Goal: Transaction & Acquisition: Purchase product/service

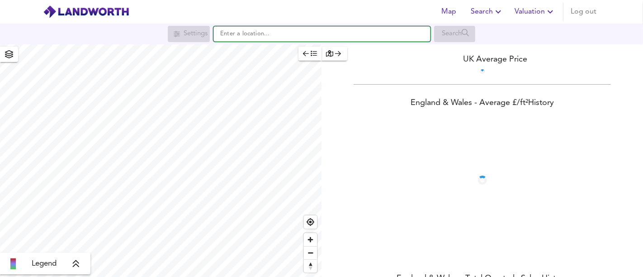
click at [259, 33] on input "text" at bounding box center [321, 33] width 217 height 15
paste input "[DEMOGRAPHIC_DATA][STREET_ADDRESS]"
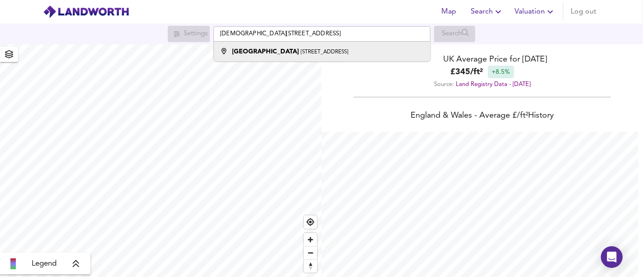
scroll to position [277, 643]
click at [301, 51] on small "[STREET_ADDRESS]" at bounding box center [324, 51] width 47 height 5
type input "[STREET_ADDRESS]"
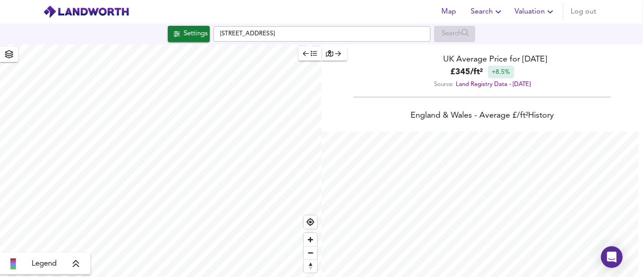
checkbox input "false"
checkbox input "true"
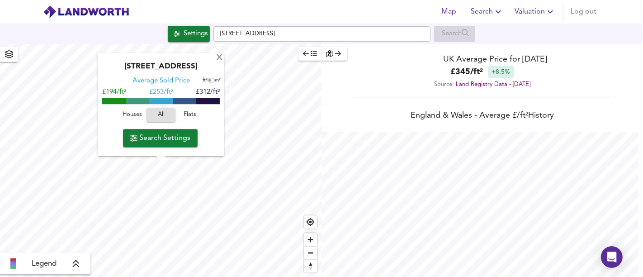
click at [133, 115] on span "Houses" at bounding box center [132, 115] width 24 height 10
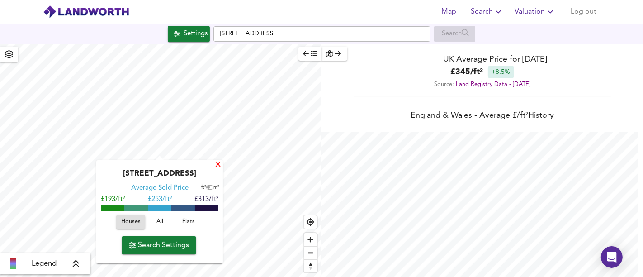
click at [221, 165] on div "X" at bounding box center [218, 165] width 8 height 9
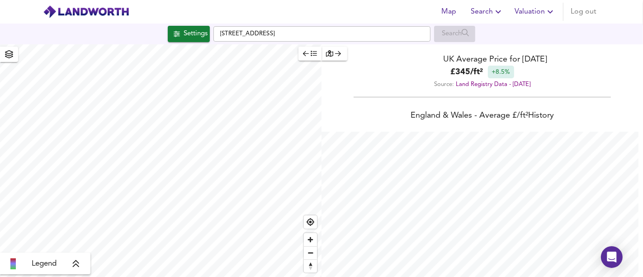
type input "614"
click at [199, 26] on button "Settings" at bounding box center [189, 34] width 42 height 16
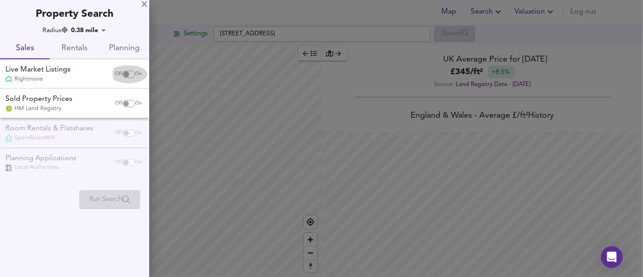
click at [122, 76] on input "checkbox" at bounding box center [126, 74] width 22 height 7
checkbox input "true"
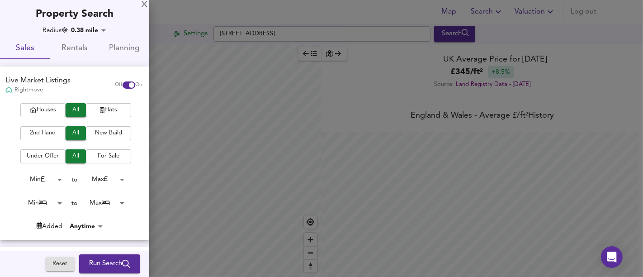
click at [55, 114] on span "Houses" at bounding box center [43, 110] width 36 height 10
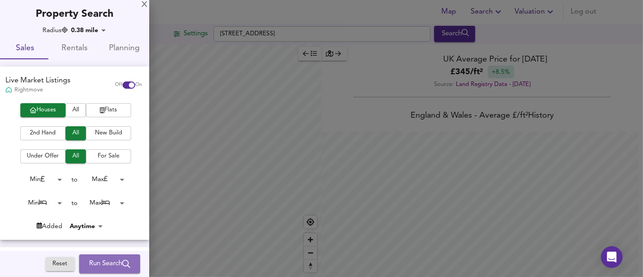
click at [112, 260] on span "Run Search" at bounding box center [109, 264] width 41 height 12
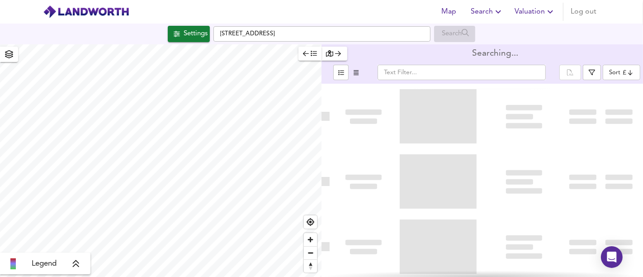
type input "bestdeal"
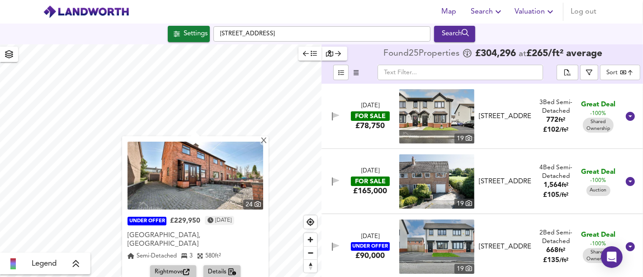
click at [179, 267] on span "Rightmove" at bounding box center [173, 272] width 37 height 10
click at [260, 140] on div "X" at bounding box center [264, 141] width 8 height 9
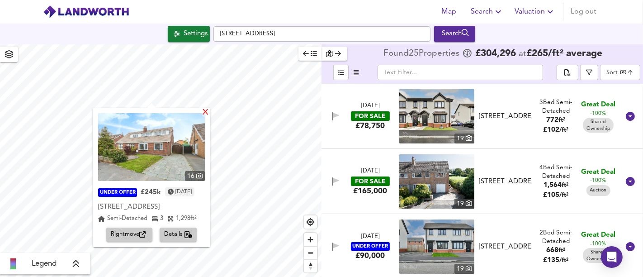
click at [209, 112] on div "X" at bounding box center [206, 113] width 8 height 9
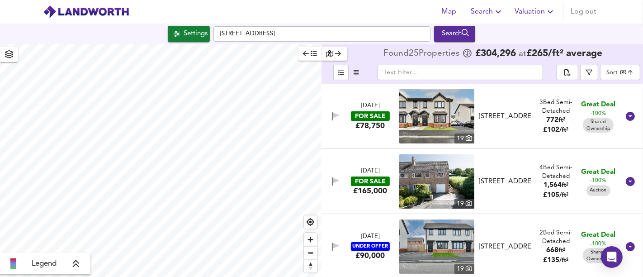
click at [547, 118] on span "772" at bounding box center [553, 120] width 12 height 7
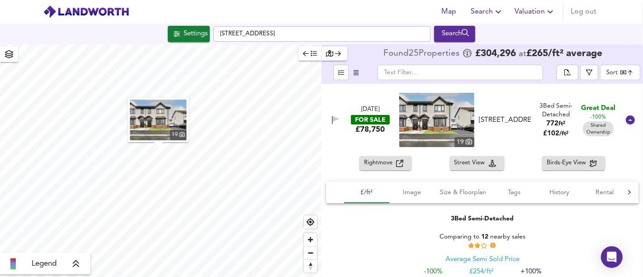
click at [168, 125] on img "button" at bounding box center [158, 119] width 57 height 41
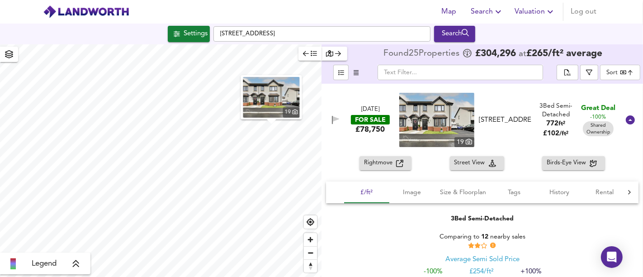
click at [358, 139] on div "[DATE] FOR SALE £78,750 [STREET_ADDRESS][GEOGRAPHIC_DATA] Bed Semi-Detached 772…" at bounding box center [471, 120] width 296 height 54
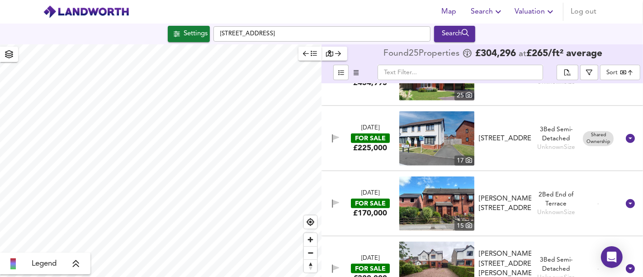
scroll to position [854, 0]
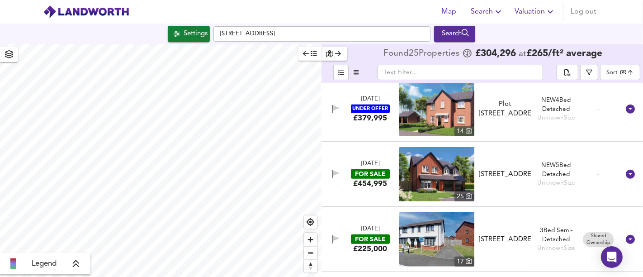
click at [368, 175] on div "FOR SALE" at bounding box center [370, 173] width 39 height 9
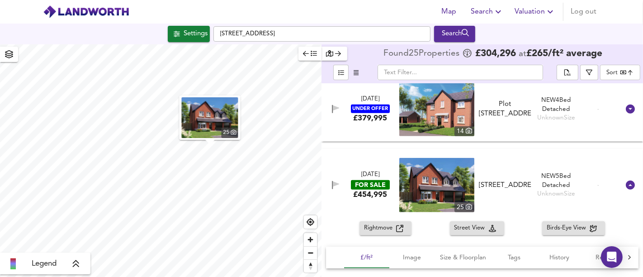
click at [212, 121] on img "button" at bounding box center [210, 117] width 57 height 41
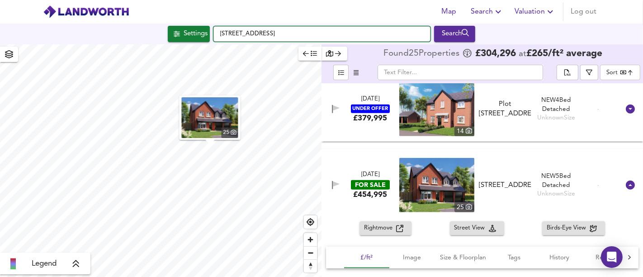
drag, startPoint x: 380, startPoint y: 35, endPoint x: 219, endPoint y: 37, distance: 161.0
click at [219, 37] on input "[STREET_ADDRESS]" at bounding box center [321, 33] width 217 height 15
paste input "hambro arms DT11, Blandford Forum DT11 0BP"
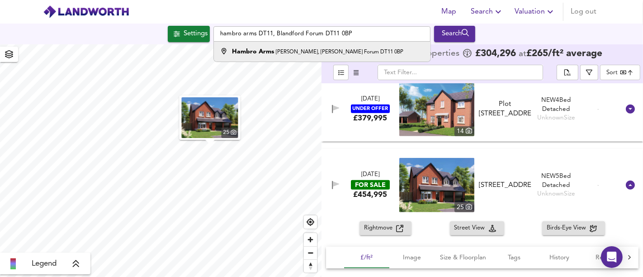
click at [372, 49] on small "[PERSON_NAME], [PERSON_NAME] Forum DT11 0BP" at bounding box center [339, 51] width 127 height 5
type input "[STREET_ADDRESS][PERSON_NAME][PERSON_NAME]"
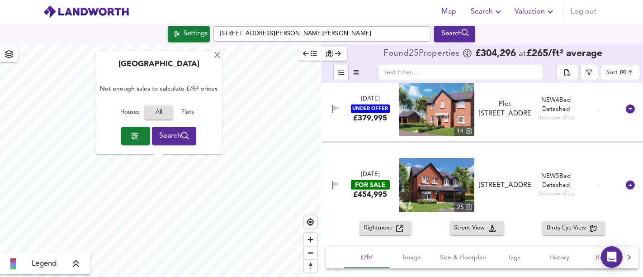
click at [134, 113] on span "Houses" at bounding box center [130, 113] width 24 height 10
click at [161, 141] on span "Search" at bounding box center [174, 135] width 30 height 13
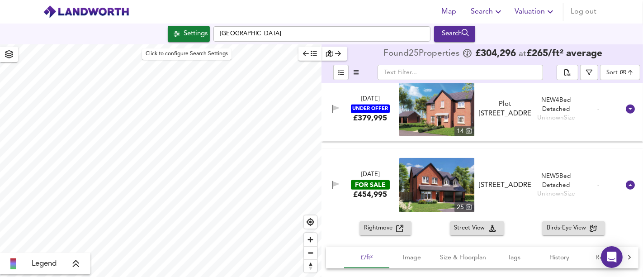
click at [200, 31] on div "Settings" at bounding box center [196, 34] width 24 height 12
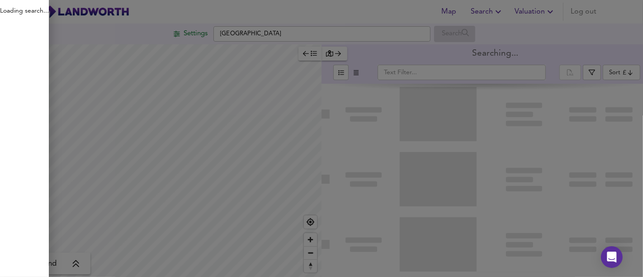
type input "bestdeal"
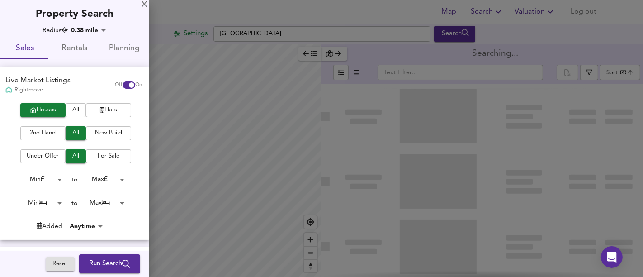
drag, startPoint x: 172, startPoint y: 155, endPoint x: 234, endPoint y: 139, distance: 63.9
click at [234, 139] on div at bounding box center [321, 138] width 643 height 277
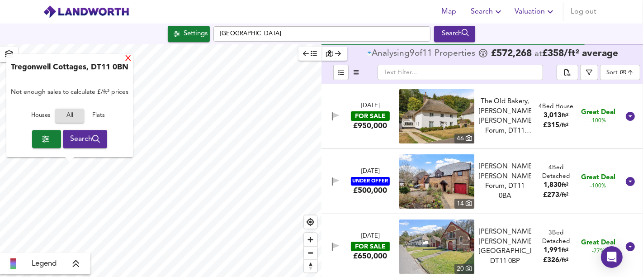
click at [129, 61] on div "X" at bounding box center [128, 59] width 8 height 9
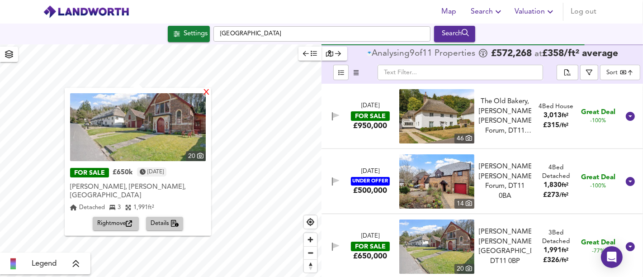
click at [203, 94] on div "X" at bounding box center [207, 93] width 8 height 9
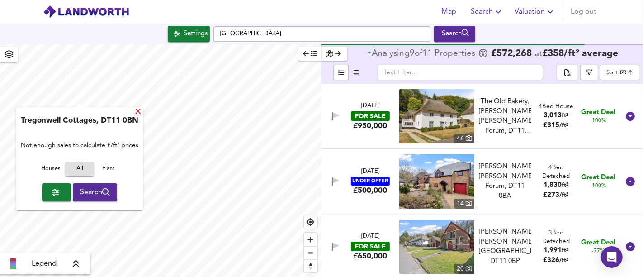
click at [139, 112] on div "X" at bounding box center [138, 112] width 8 height 9
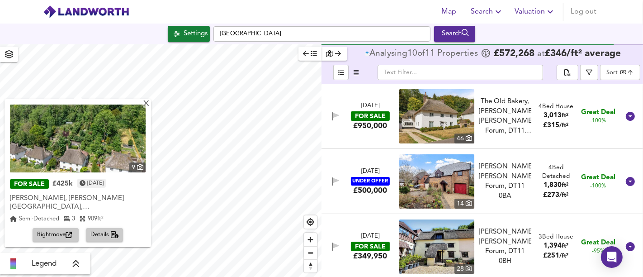
click at [64, 230] on span "Rightmove" at bounding box center [55, 235] width 37 height 10
